Goal: Task Accomplishment & Management: Manage account settings

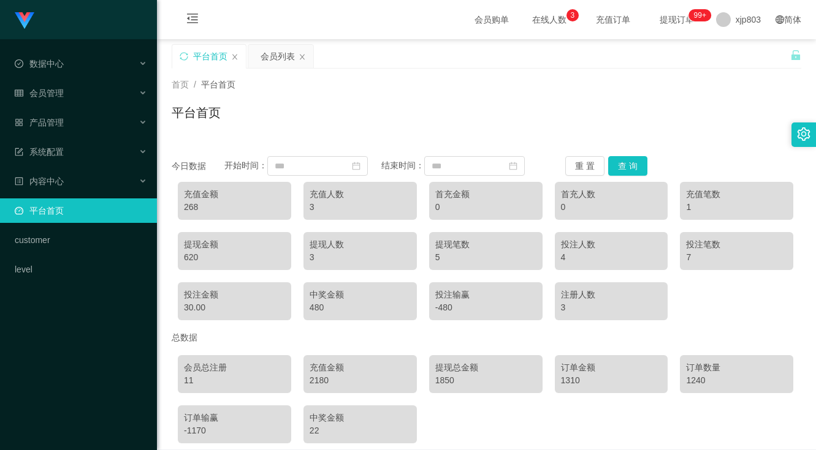
scroll to position [56, 0]
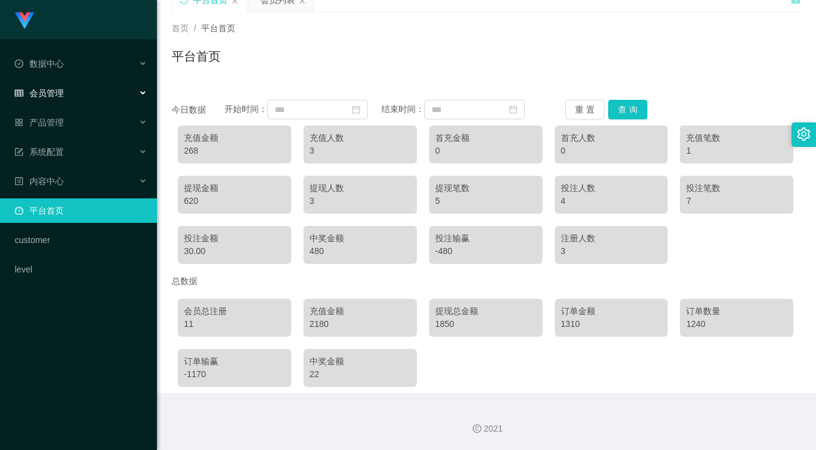
click at [82, 89] on div "会员管理" at bounding box center [78, 93] width 157 height 25
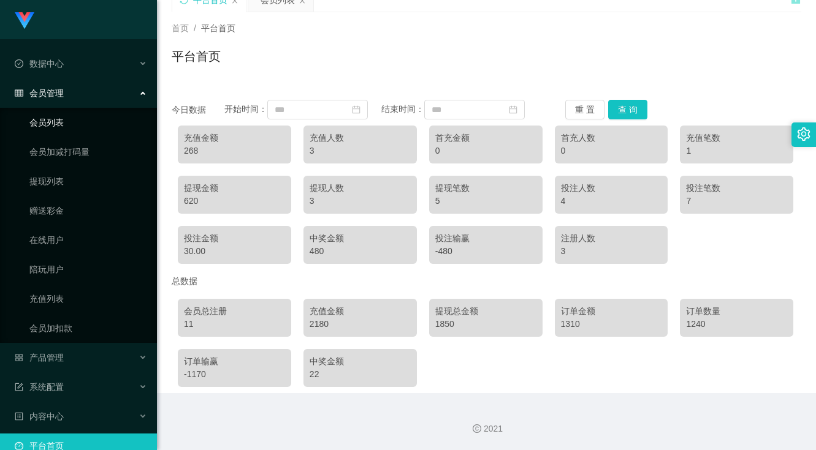
click at [69, 124] on link "会员列表" at bounding box center [88, 122] width 118 height 25
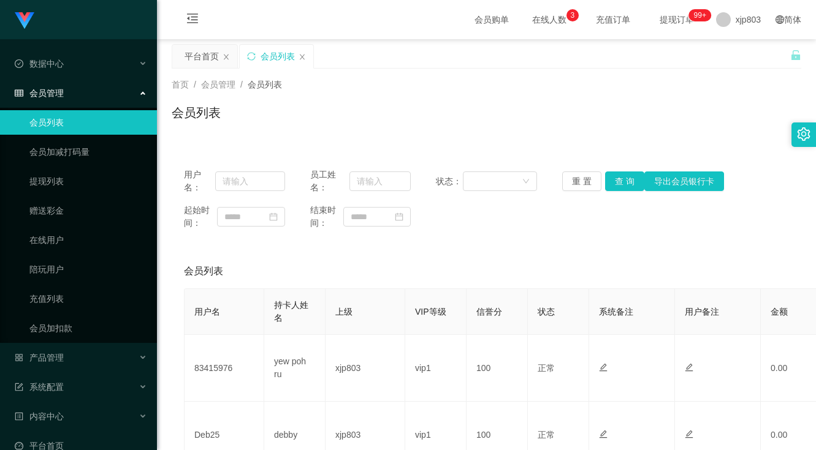
scroll to position [184, 0]
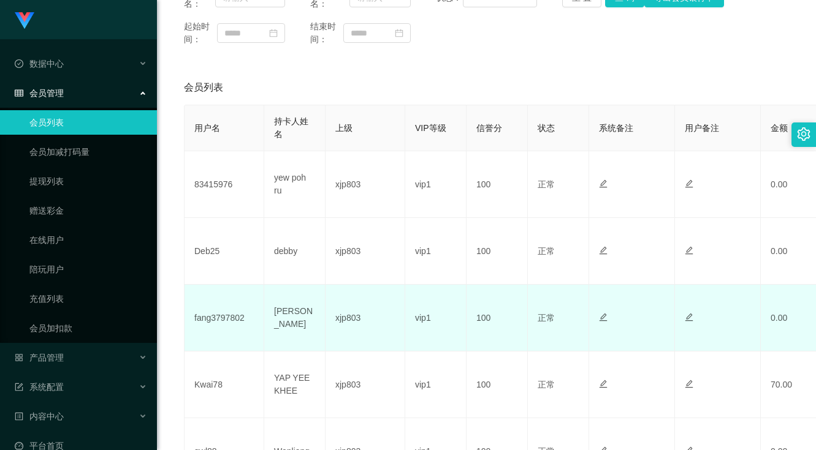
click at [219, 312] on td "fang3797802" at bounding box center [224, 318] width 80 height 67
click at [225, 316] on td "fang3797802" at bounding box center [224, 318] width 80 height 67
click at [226, 315] on td "fang3797802" at bounding box center [224, 318] width 80 height 67
click at [229, 311] on td "fang3797802" at bounding box center [224, 318] width 80 height 67
click at [227, 315] on td "fang3797802" at bounding box center [224, 318] width 80 height 67
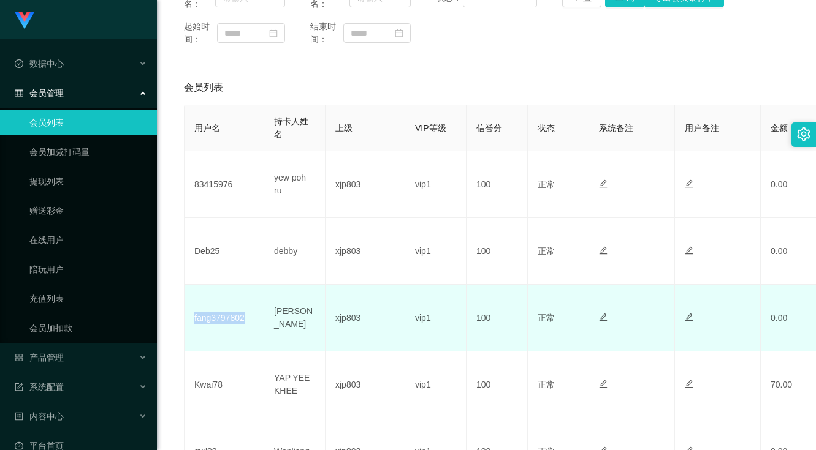
click at [227, 315] on td "fang3797802" at bounding box center [224, 318] width 80 height 67
